Goal: Use online tool/utility: Use online tool/utility

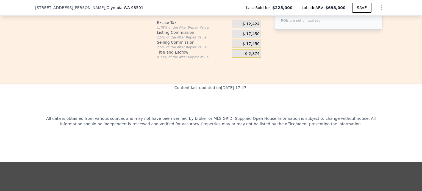
scroll to position [850, 0]
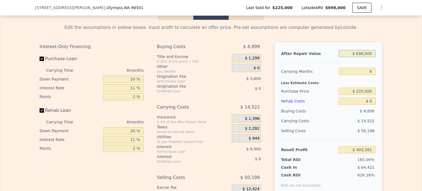
drag, startPoint x: 356, startPoint y: 61, endPoint x: 375, endPoint y: 61, distance: 19.0
click at [384, 61] on div "Edit the assumptions in yellow boxes. Input profit to calculate an offer price.…" at bounding box center [211, 122] width 352 height 204
drag, startPoint x: 357, startPoint y: 62, endPoint x: 385, endPoint y: 64, distance: 28.1
click at [384, 64] on div "Edit the assumptions in yellow boxes. Input profit to calculate an offer price.…" at bounding box center [211, 122] width 352 height 204
type input "$ 7"
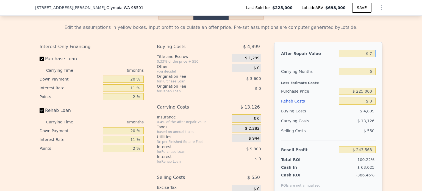
type input "-$ 243,568"
type input "$ 73"
type input "-$ 243,507"
type input "$ 735"
type input "-$ 242,892"
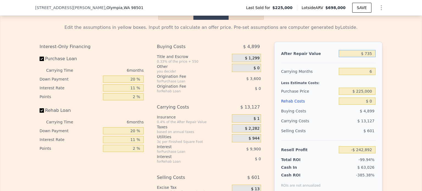
type input "$ 7,350"
type input "-$ 236,763"
type input "$ 73,500"
type input "-$ 175,451"
type input "$ 735,000"
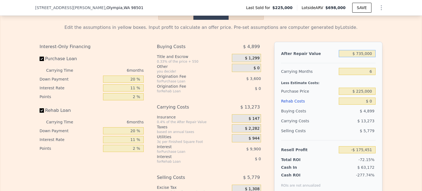
type input "$ 437,674"
type input "$ 735,000"
click at [385, 64] on div "Edit the assumptions in yellow boxes. Input profit to calculate an offer price.…" at bounding box center [211, 122] width 422 height 204
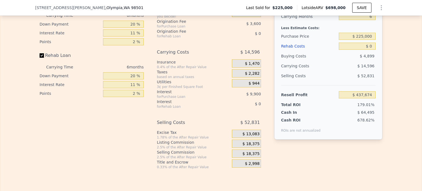
scroll to position [877, 0]
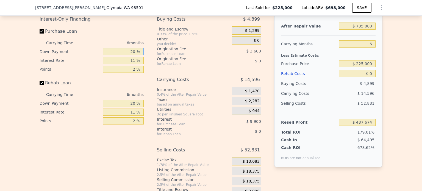
drag, startPoint x: 128, startPoint y: 58, endPoint x: 135, endPoint y: 58, distance: 6.6
click at [135, 55] on input "20 %" at bounding box center [123, 51] width 41 height 7
type input "10 %"
type input "$ 435,988"
type input "10 %"
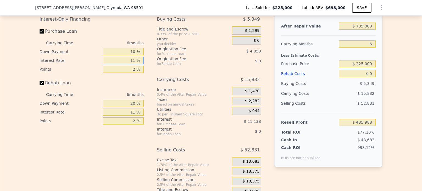
click at [134, 64] on input "11 %" at bounding box center [123, 60] width 41 height 7
type input "12. %"
type input "$ 434,974"
type input "12.55 %"
type input "$ 434,416"
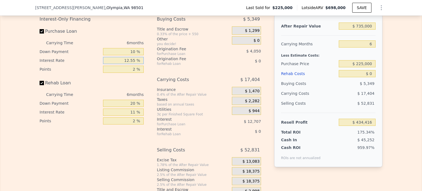
type input "12.55 %"
click at [133, 73] on input "2 %" at bounding box center [123, 69] width 41 height 7
type input "2.55 %"
type input "$ 433,302"
type input "2.55 %"
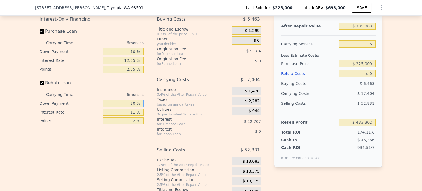
drag, startPoint x: 127, startPoint y: 111, endPoint x: 124, endPoint y: 111, distance: 3.0
click at [124, 107] on input "20 %" at bounding box center [123, 103] width 41 height 7
type input "0 %"
click at [133, 116] on input "11 %" at bounding box center [123, 112] width 41 height 7
type input "12.55 %"
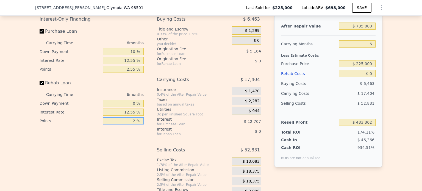
click at [134, 124] on input "2 %" at bounding box center [123, 120] width 41 height 7
type input "5 %"
click at [167, 146] on div "Buying Costs $ 6,463 Title and Escrow 0.33% of the price + 550 $ 1,299 Other yo…" at bounding box center [209, 105] width 104 height 182
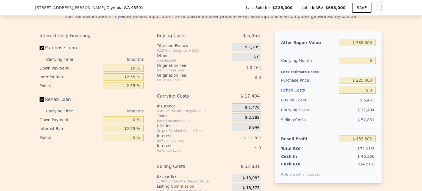
scroll to position [850, 0]
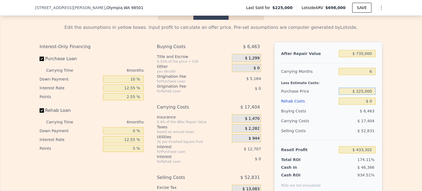
drag, startPoint x: 357, startPoint y: 97, endPoint x: 383, endPoint y: 98, distance: 25.9
click at [383, 98] on div "Edit the assumptions in yellow boxes. Input profit to calculate an offer price.…" at bounding box center [211, 122] width 352 height 204
type input "$ 415,000"
click at [407, 81] on div "Edit the assumptions in yellow boxes. Input profit to calculate an offer price.…" at bounding box center [211, 122] width 422 height 204
type input "$ 227,581"
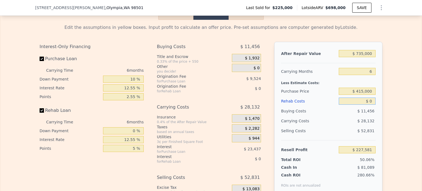
drag, startPoint x: 368, startPoint y: 107, endPoint x: 373, endPoint y: 107, distance: 5.0
click at [373, 105] on input "$ 0" at bounding box center [357, 101] width 37 height 7
type input "$ 153"
type input "$ 227,408"
type input "$ 1,530"
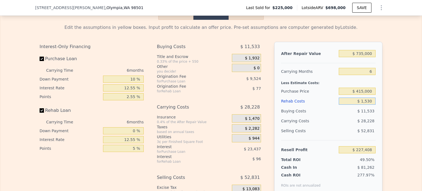
type input "$ 225,878"
type input "$ 153,000"
type input "$ 57,331"
type input "$ 153,000"
click at [412, 120] on div "Edit the assumptions in yellow boxes. Input profit to calculate an offer price.…" at bounding box center [211, 122] width 422 height 204
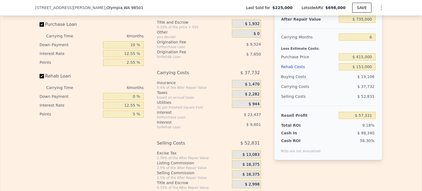
scroll to position [905, 0]
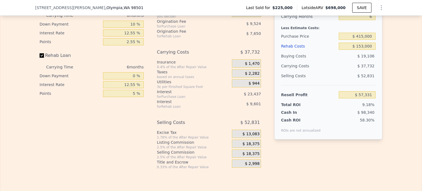
click at [253, 146] on span "$ 18,375" at bounding box center [251, 144] width 17 height 5
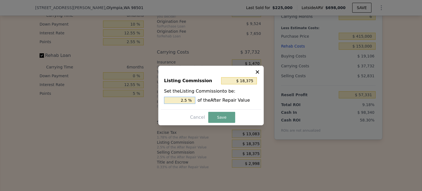
drag, startPoint x: 177, startPoint y: 100, endPoint x: 188, endPoint y: 101, distance: 11.3
click at [188, 101] on input "2.5 %" at bounding box center [179, 100] width 31 height 7
type input "$ 0"
type input "0 %"
click at [220, 115] on button "Save" at bounding box center [221, 117] width 27 height 11
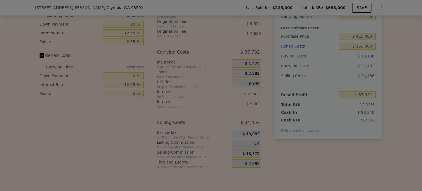
type input "$ 75,706"
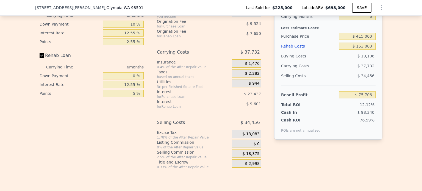
click at [256, 146] on span "$ 0" at bounding box center [257, 144] width 6 height 5
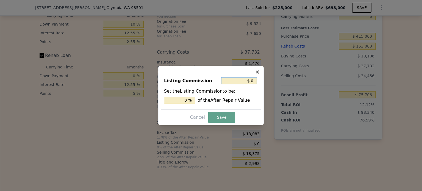
drag, startPoint x: 251, startPoint y: 81, endPoint x: 254, endPoint y: 81, distance: 3.3
click at [254, 81] on input "$ 0" at bounding box center [239, 80] width 36 height 7
type input "$ 10"
type input "0.001 %"
type input "$ 100"
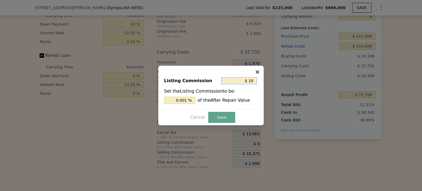
type input "0.014 %"
type input "$ 1,000"
type input "0.136 %"
type input "$ 1,000"
click at [219, 117] on button "Save" at bounding box center [221, 117] width 27 height 11
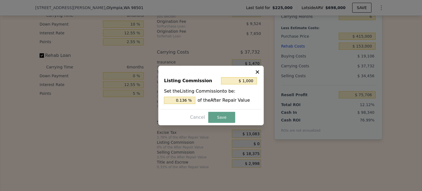
type input "$ 74,706"
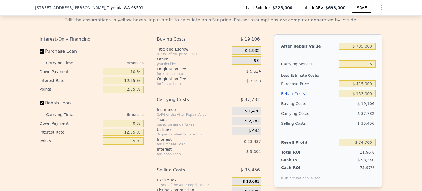
scroll to position [850, 0]
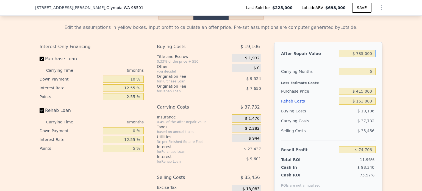
drag, startPoint x: 359, startPoint y: 61, endPoint x: 384, endPoint y: 63, distance: 24.3
click at [384, 63] on div "Edit the assumptions in yellow boxes. Input profit to calculate an offer price.…" at bounding box center [211, 122] width 352 height 204
type input "$ 750,000"
type input "$ 88,964"
click at [384, 67] on div "Edit the assumptions in yellow boxes. Input profit to calculate an offer price.…" at bounding box center [211, 122] width 352 height 204
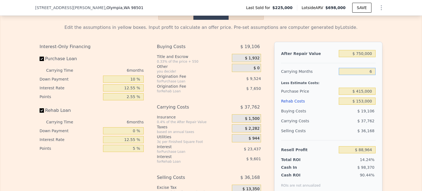
drag, startPoint x: 367, startPoint y: 78, endPoint x: 370, endPoint y: 79, distance: 2.8
click at [370, 75] on input "6" at bounding box center [357, 71] width 37 height 7
click at [386, 95] on div "Edit the assumptions in yellow boxes. Input profit to calculate an offer price.…" at bounding box center [211, 122] width 422 height 204
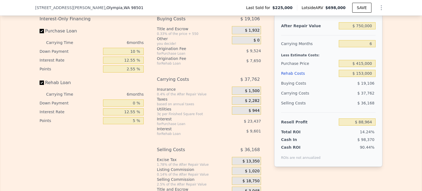
scroll to position [877, 0]
type input "$ 698,000"
type input "$ 0"
type input "$ 403,381"
click at [393, 66] on div "Edit the assumptions in yellow boxes. Input profit to calculate an offer price.…" at bounding box center [211, 94] width 422 height 204
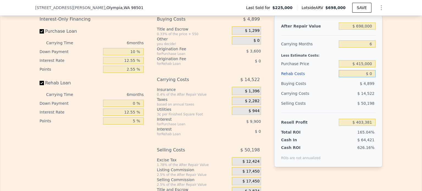
drag, startPoint x: 369, startPoint y: 80, endPoint x: 376, endPoint y: 80, distance: 7.2
click at [375, 80] on div "After Repair Value $ 698,000 Carrying Months 6 Less Estimate Costs: Purchase Pr…" at bounding box center [328, 90] width 108 height 153
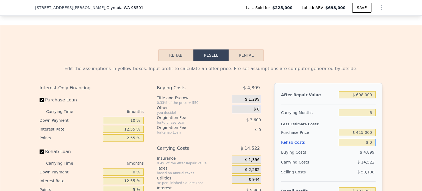
scroll to position [795, 0]
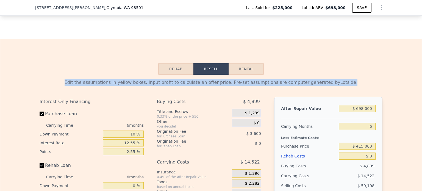
drag, startPoint x: 339, startPoint y: 90, endPoint x: 77, endPoint y: 85, distance: 261.9
click at [77, 85] on div "Edit the assumptions in yellow boxes. Input profit to calculate an offer price.…" at bounding box center [211, 177] width 352 height 204
drag, startPoint x: 81, startPoint y: 87, endPoint x: 340, endPoint y: 91, distance: 258.9
click at [340, 86] on div "Edit the assumptions in yellow boxes. Input profit to calculate an offer price.…" at bounding box center [211, 82] width 343 height 7
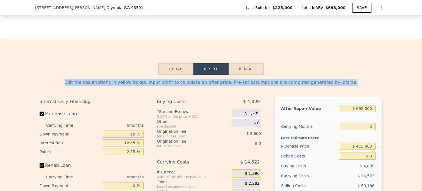
click at [339, 86] on div "Edit the assumptions in yellow boxes. Input profit to calculate an offer price.…" at bounding box center [211, 82] width 343 height 7
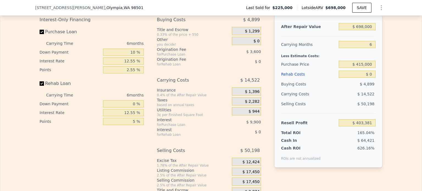
scroll to position [877, 0]
